Goal: Check status: Check status

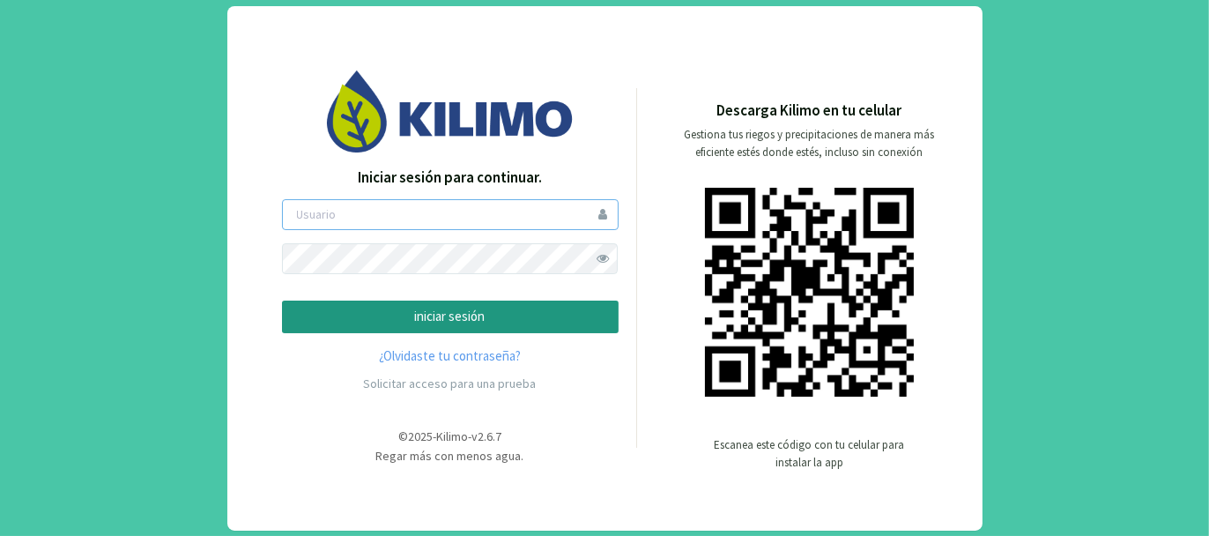
type input "tacchi"
click at [454, 318] on p "iniciar sesión" at bounding box center [450, 317] width 307 height 20
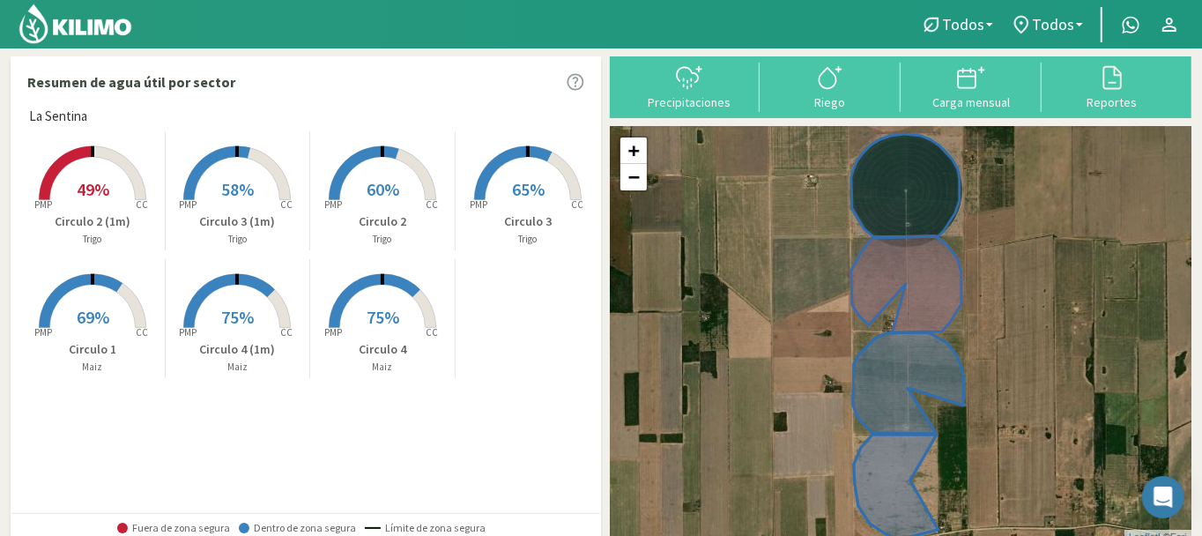
click at [92, 178] on span "49%" at bounding box center [93, 189] width 33 height 22
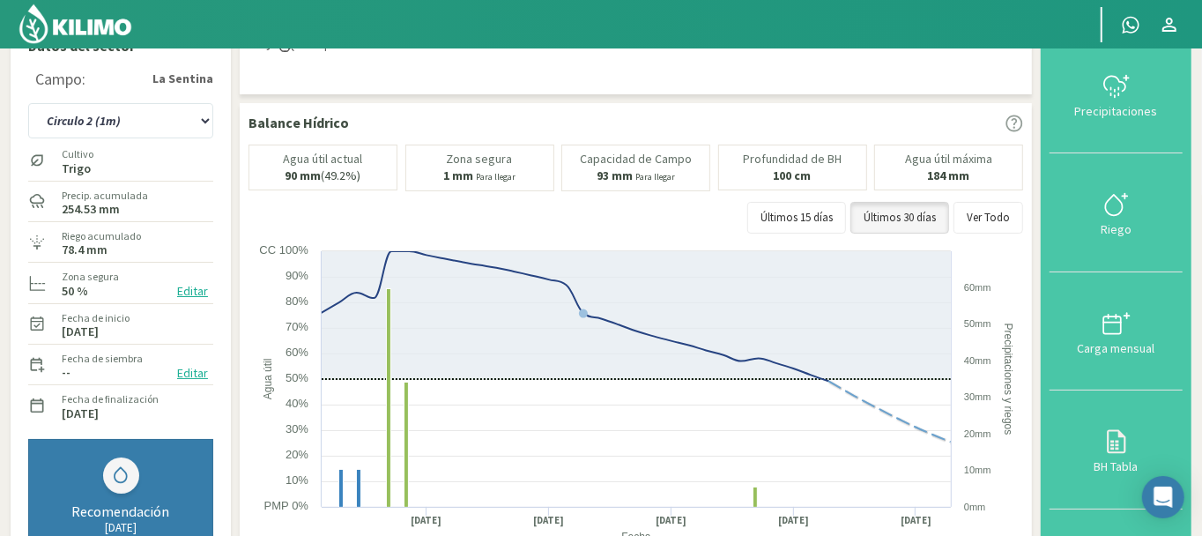
scroll to position [29, 0]
click at [188, 120] on select "Circulo 1 Circulo 2 Circulo 2 (1m) Circulo 3 Circulo 3 (1m) Circulo 4 Circulo 4…" at bounding box center [120, 121] width 185 height 35
click at [28, 104] on select "Circulo 1 Circulo 2 Circulo 2 (1m) Circulo 3 Circulo 3 (1m) Circulo 4 Circulo 4…" at bounding box center [120, 121] width 185 height 35
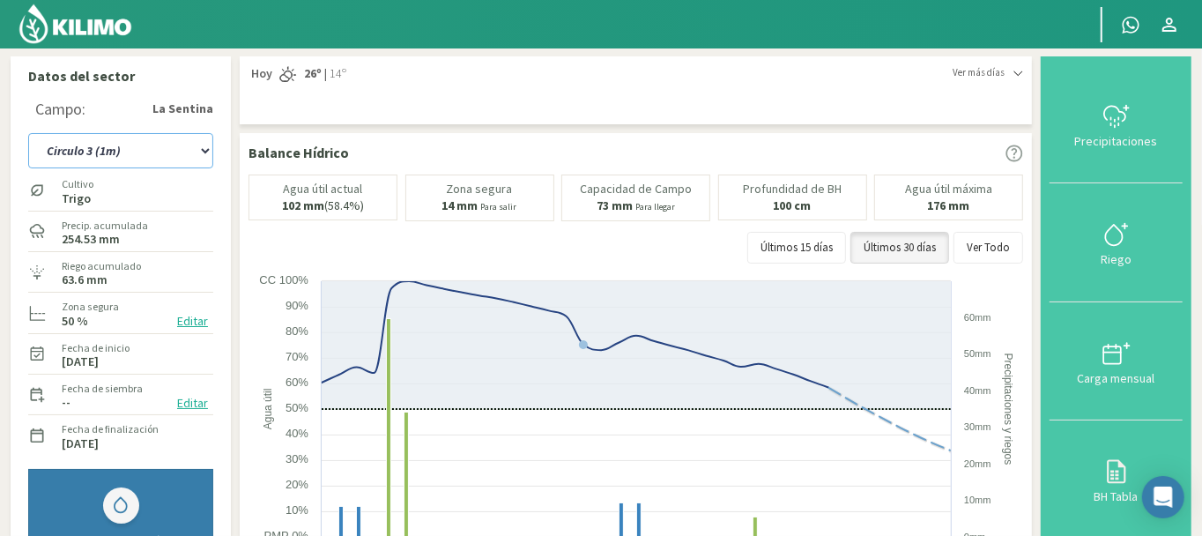
click at [172, 156] on select "Circulo 1 Circulo 2 Circulo 2 (1m) Circulo 3 Circulo 3 (1m) Circulo 4 Circulo 4…" at bounding box center [120, 150] width 185 height 35
click at [28, 133] on select "Circulo 1 Circulo 2 Circulo 2 (1m) Circulo 3 Circulo 3 (1m) Circulo 4 Circulo 4…" at bounding box center [120, 150] width 185 height 35
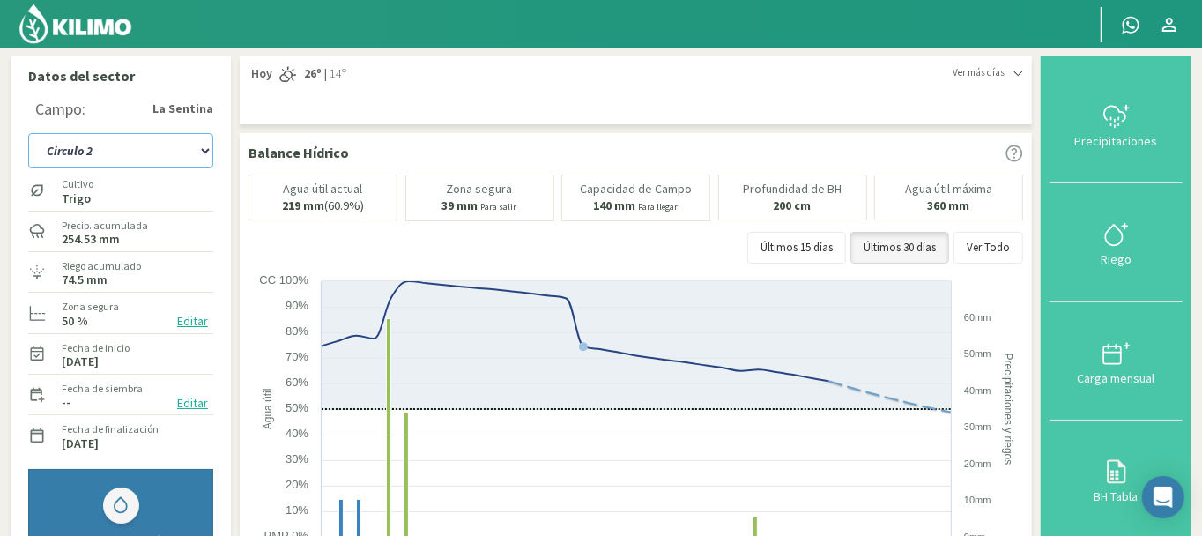
click at [169, 148] on select "Circulo 1 Circulo 2 Circulo 2 (1m) Circulo 3 Circulo 3 (1m) Circulo 4 Circulo 4…" at bounding box center [120, 150] width 185 height 35
click at [28, 133] on select "Circulo 1 Circulo 2 Circulo 2 (1m) Circulo 3 Circulo 3 (1m) Circulo 4 Circulo 4…" at bounding box center [120, 150] width 185 height 35
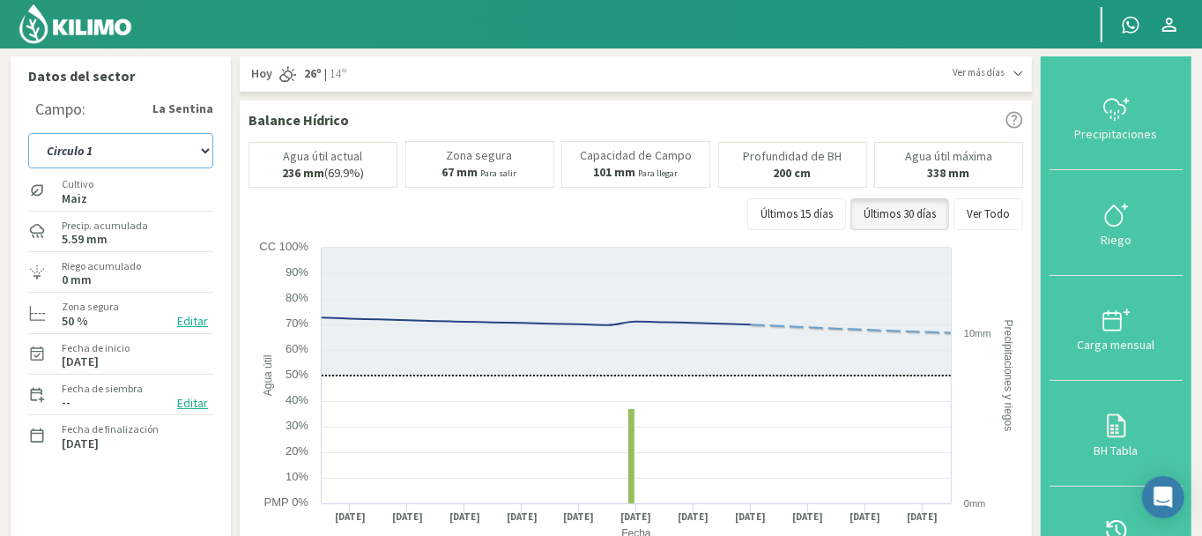
click at [172, 149] on select "Circulo 1 Circulo 2 Circulo 2 (1m) Circulo 3 Circulo 3 (1m) Circulo 4 Circulo 4…" at bounding box center [120, 150] width 185 height 35
click at [28, 133] on select "Circulo 1 Circulo 2 Circulo 2 (1m) Circulo 3 Circulo 3 (1m) Circulo 4 Circulo 4…" at bounding box center [120, 150] width 185 height 35
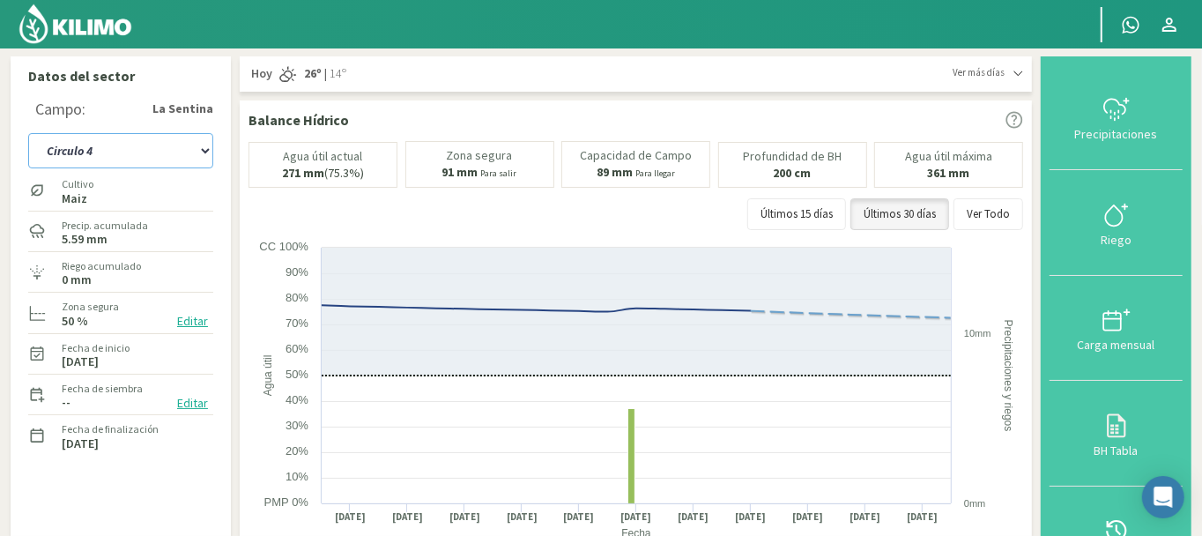
click at [137, 147] on select "Circulo 1 Circulo 2 Circulo 2 (1m) Circulo 3 Circulo 3 (1m) Circulo 4 Circulo 4…" at bounding box center [120, 150] width 185 height 35
click at [28, 133] on select "Circulo 1 Circulo 2 Circulo 2 (1m) Circulo 3 Circulo 3 (1m) Circulo 4 Circulo 4…" at bounding box center [120, 150] width 185 height 35
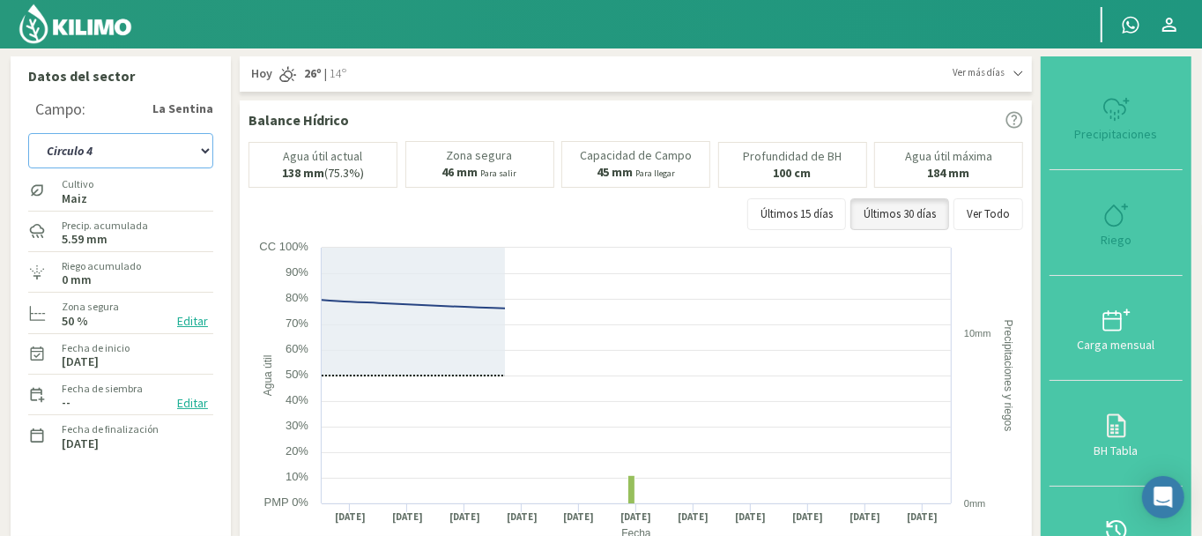
select select "41: Object"
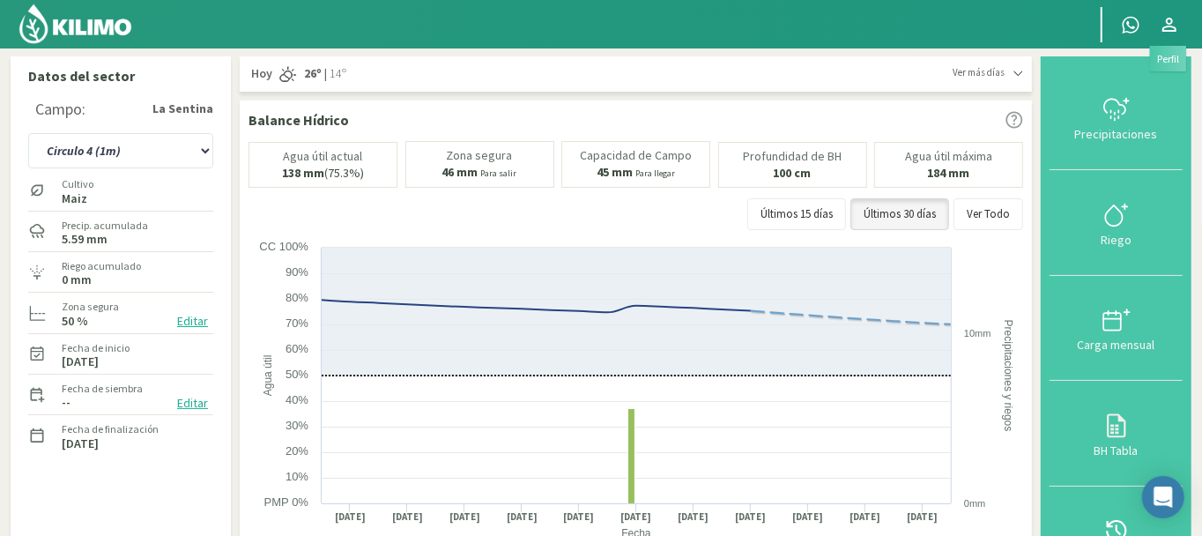
click at [1167, 26] on icon at bounding box center [1169, 25] width 14 height 14
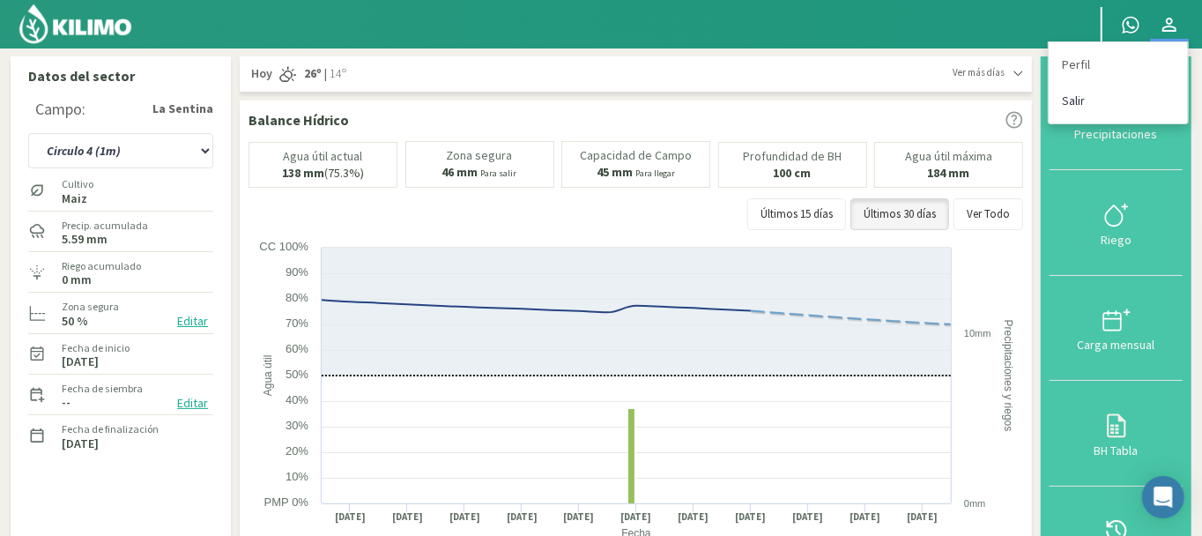
click at [1079, 99] on link "Salir" at bounding box center [1118, 101] width 139 height 36
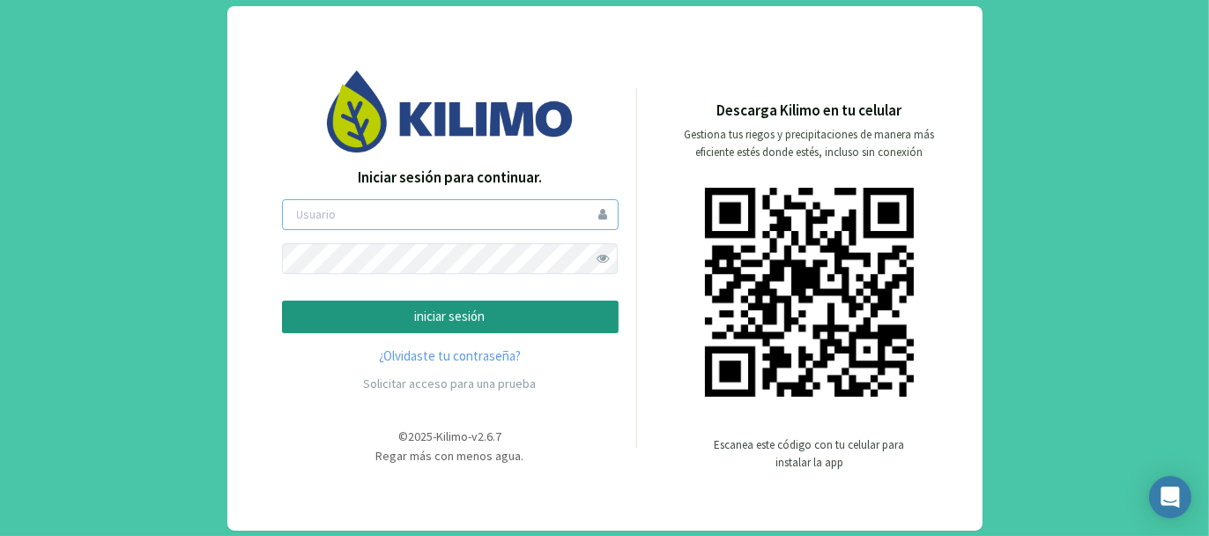
type input "tacchi"
